Goal: Register for event/course

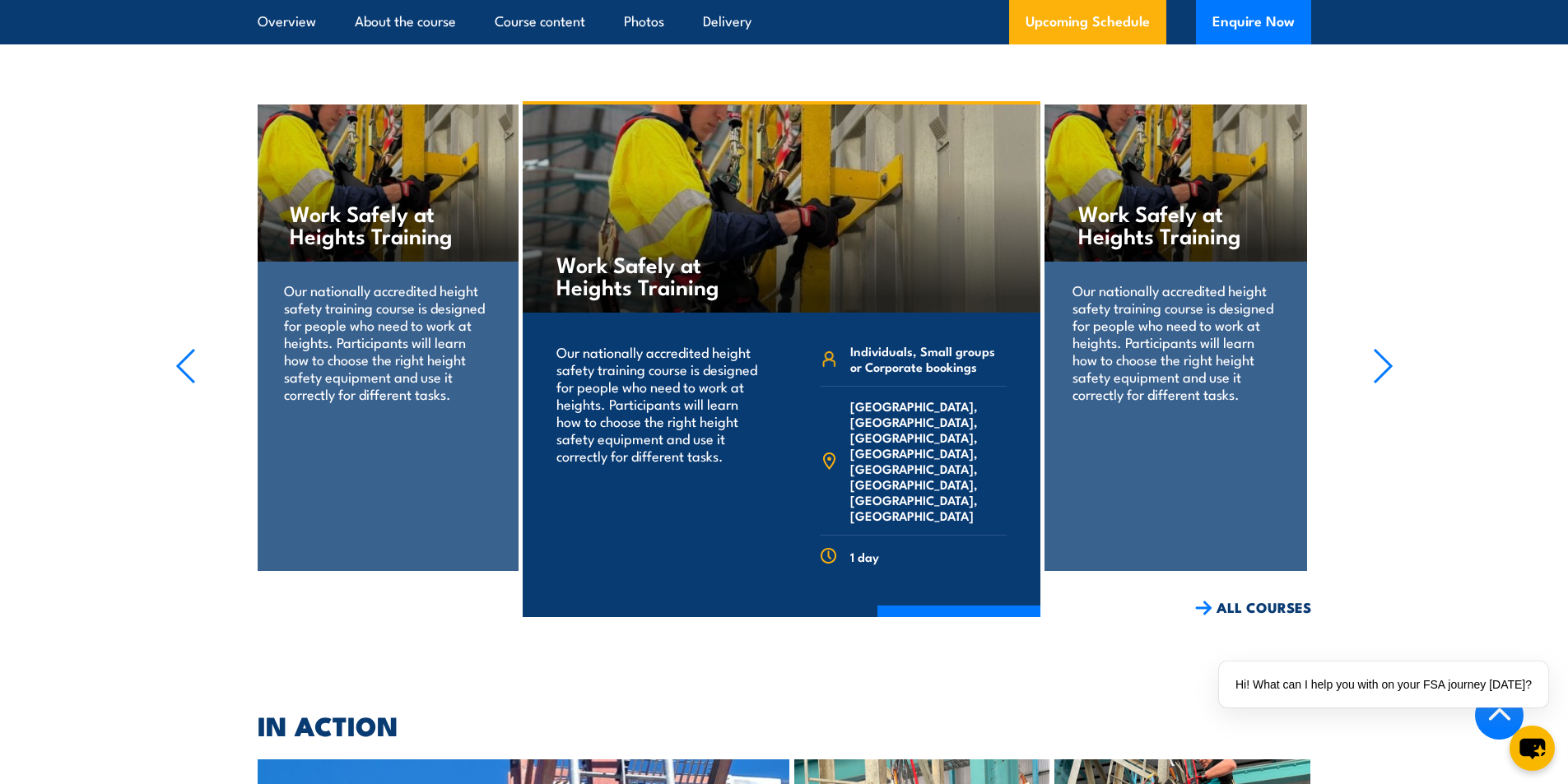
scroll to position [3374, 0]
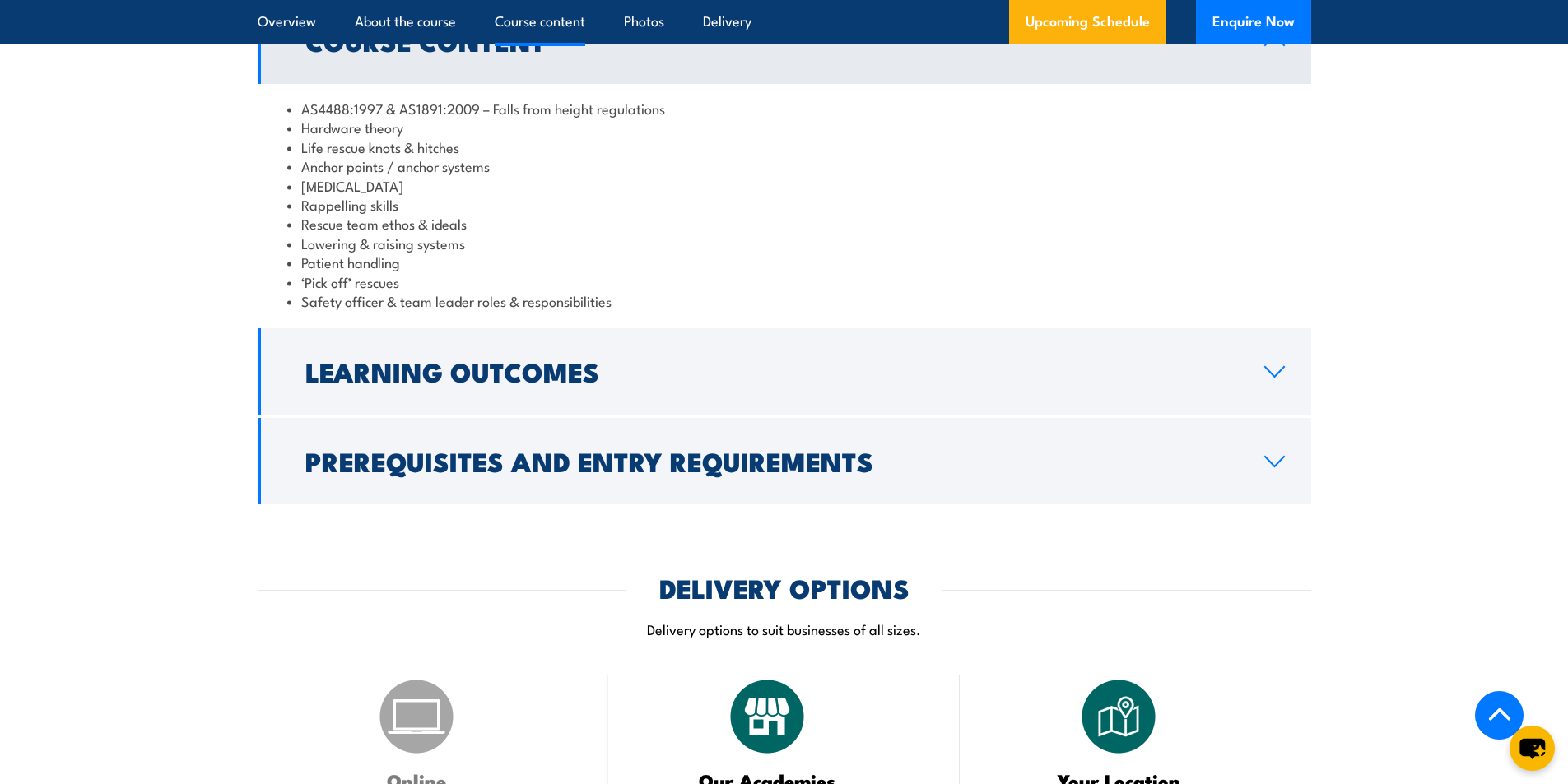
scroll to position [1646, 0]
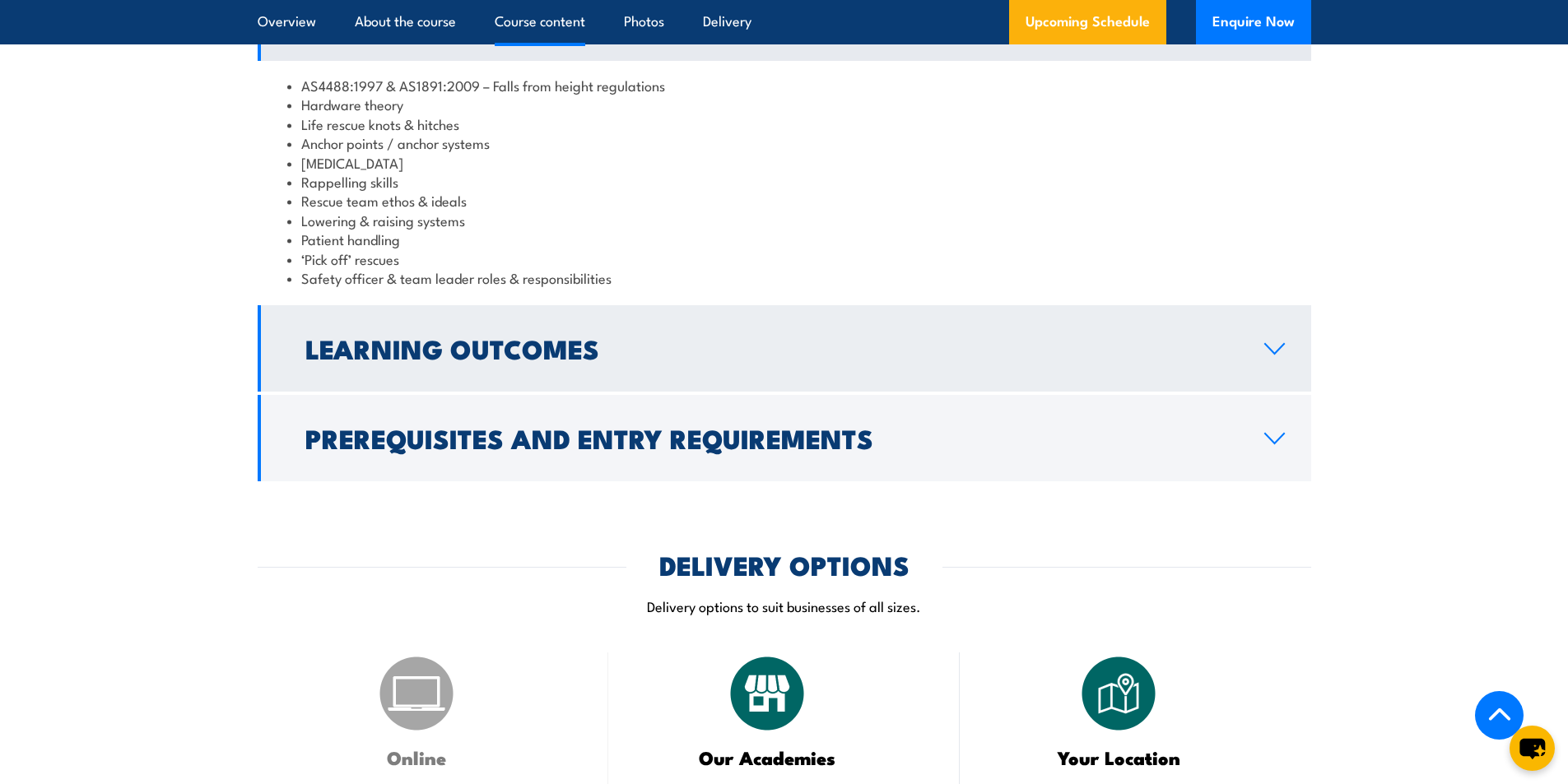
click at [1295, 385] on link "Learning Outcomes" at bounding box center [784, 348] width 1053 height 86
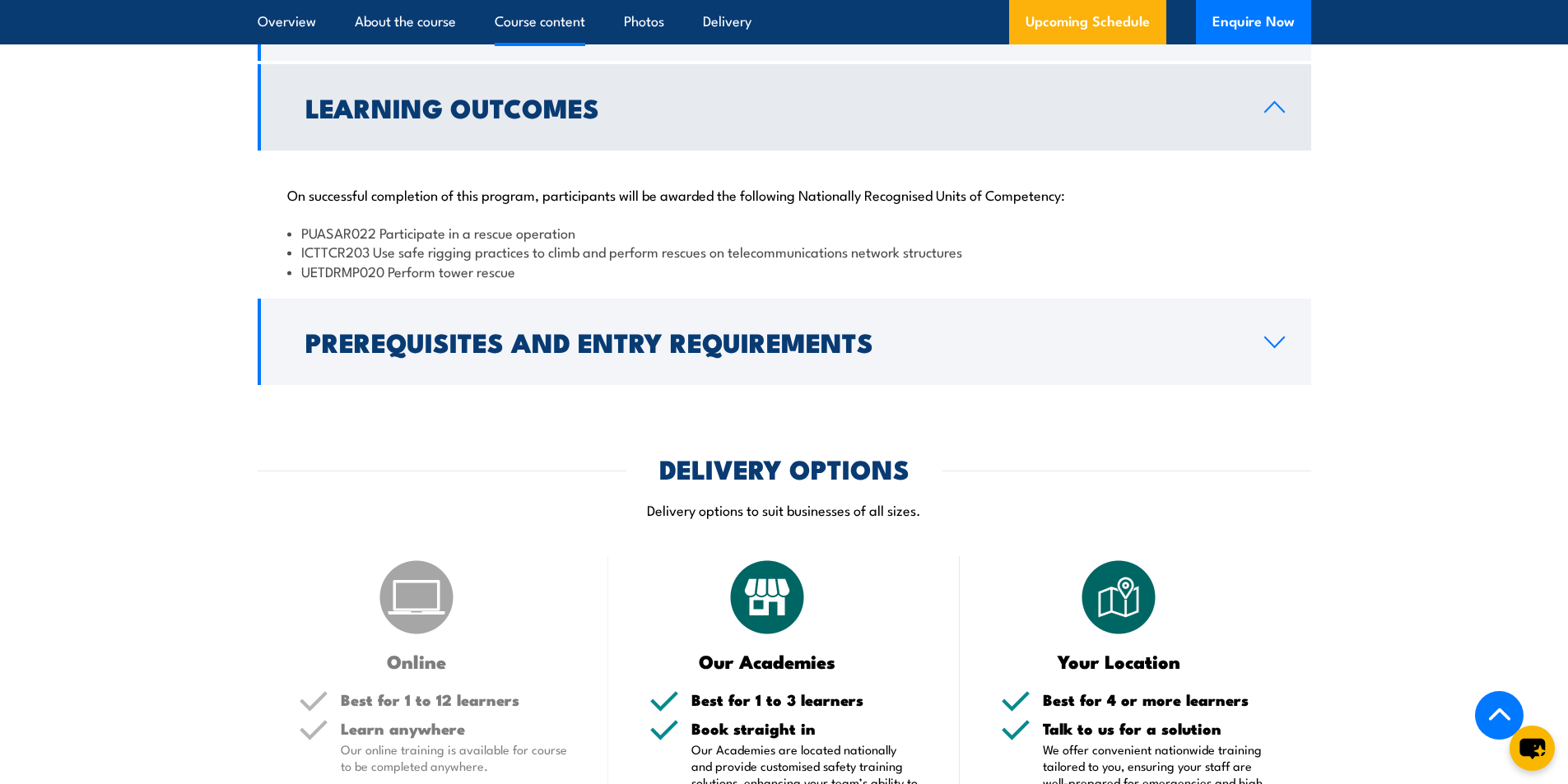
click at [1270, 150] on link "Learning Outcomes" at bounding box center [784, 107] width 1053 height 86
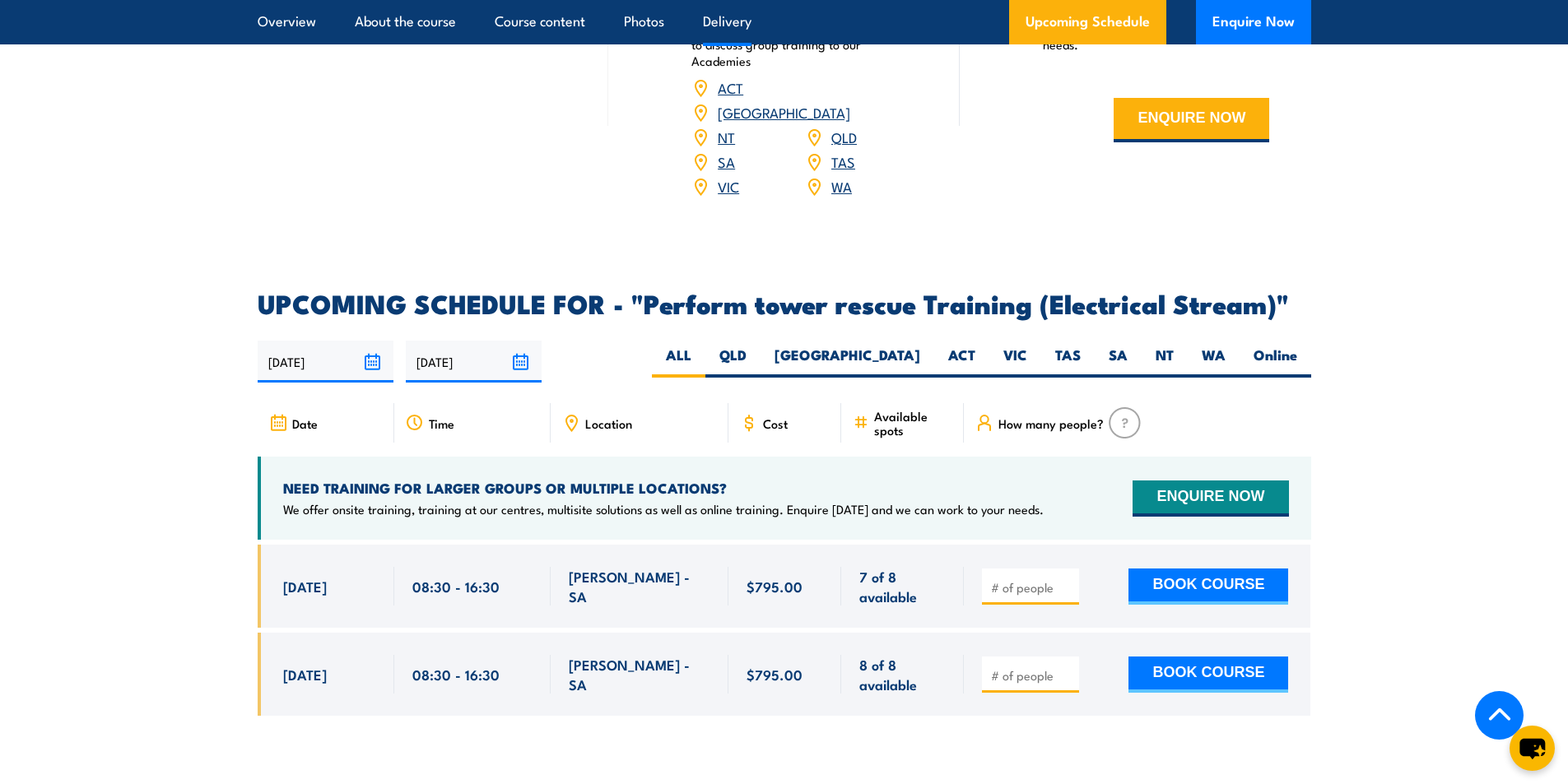
scroll to position [2386, 0]
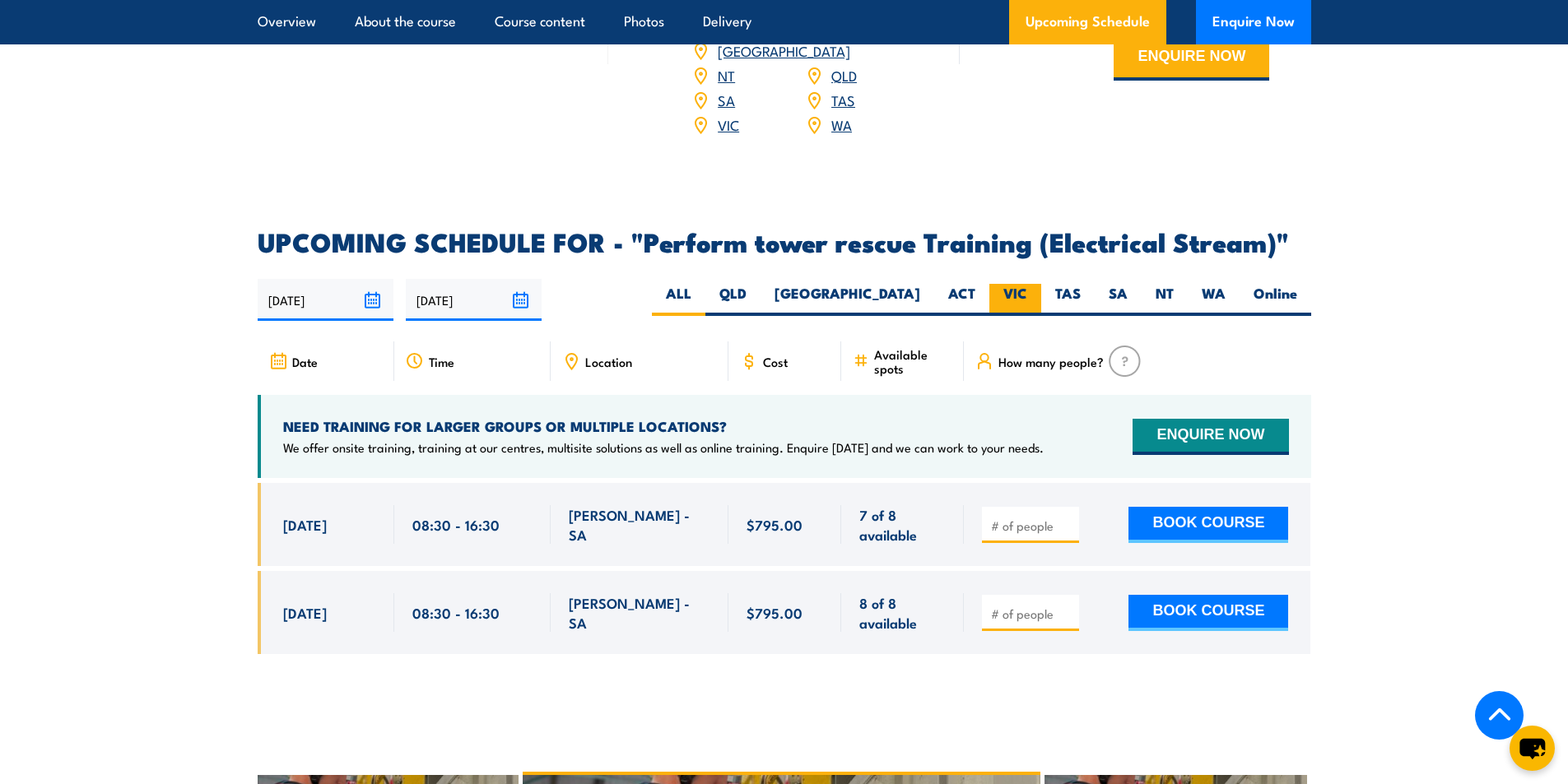
click at [1017, 306] on label "VIC" at bounding box center [1015, 300] width 52 height 32
click at [1027, 295] on input "VIC" at bounding box center [1032, 289] width 11 height 11
radio input "true"
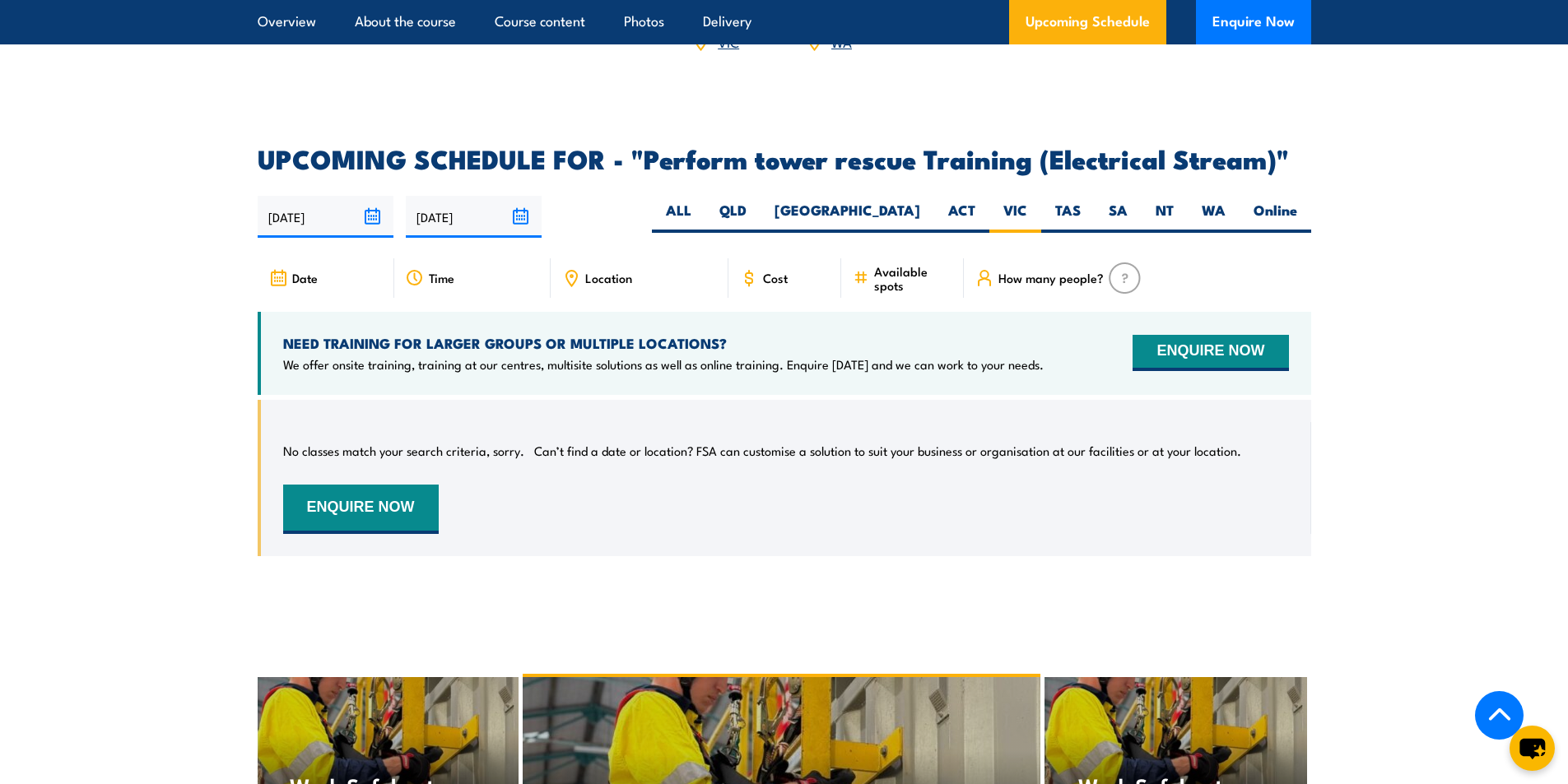
scroll to position [2707, 0]
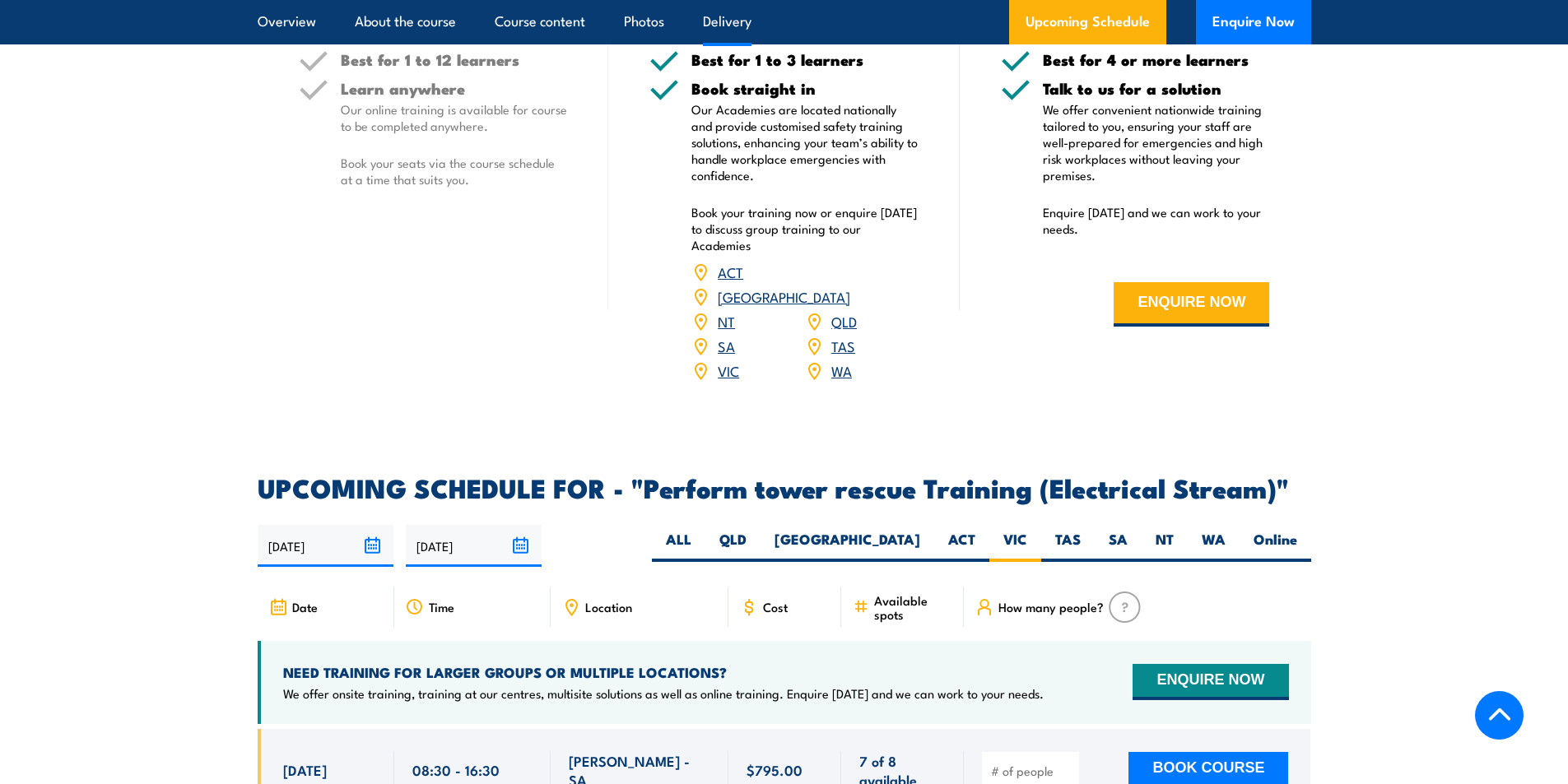
scroll to position [2386, 0]
